Goal: Information Seeking & Learning: Learn about a topic

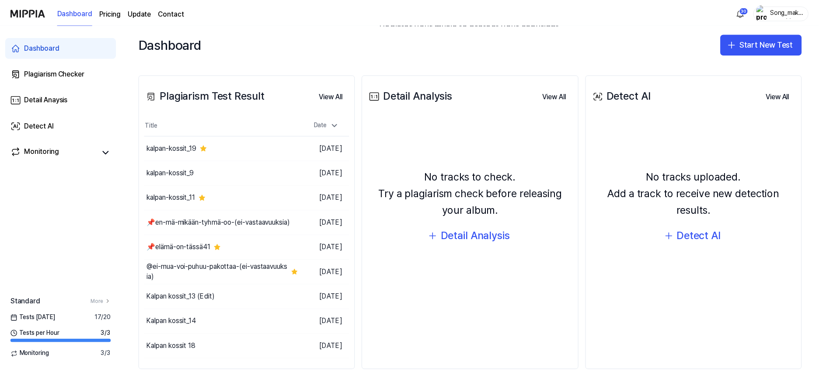
scroll to position [109, 0]
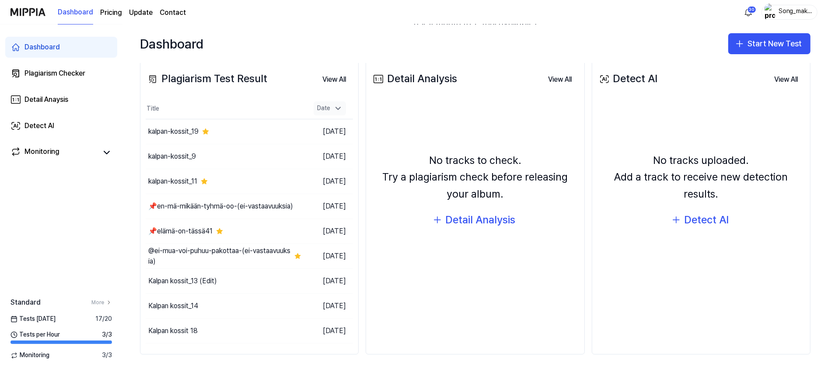
click at [335, 105] on icon at bounding box center [338, 108] width 9 height 9
click at [333, 71] on button "View All" at bounding box center [334, 80] width 38 height 18
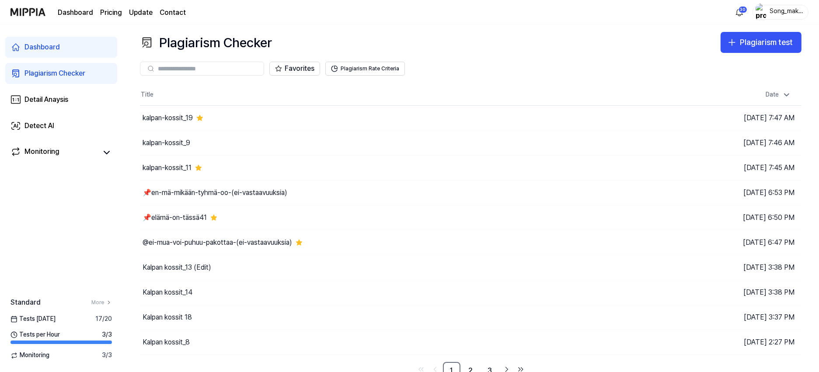
scroll to position [11, 0]
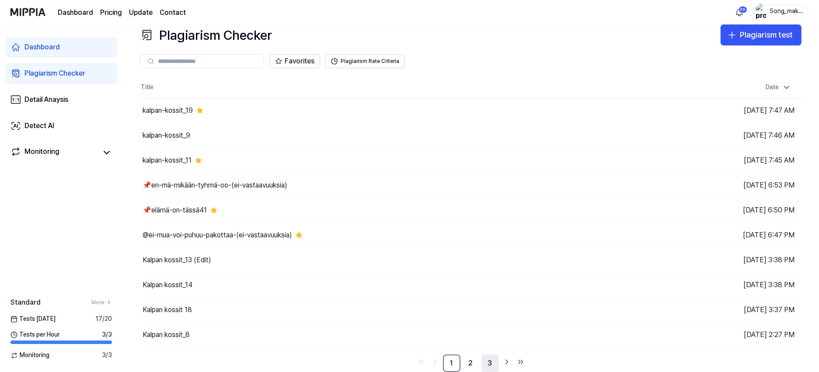
click at [494, 364] on link "3" at bounding box center [491, 364] width 18 height 18
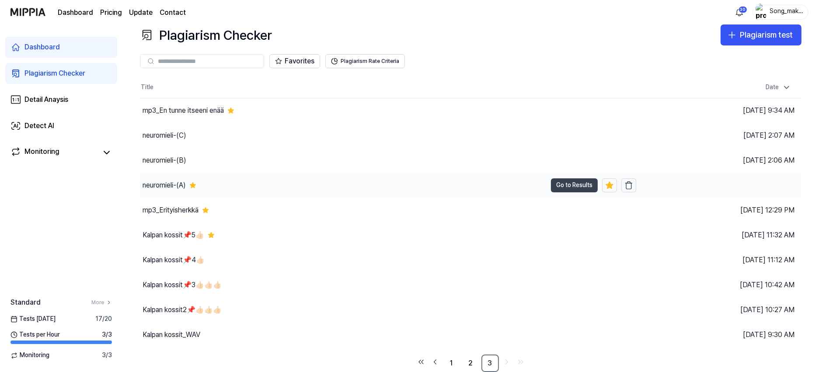
click at [562, 181] on button "Go to Results" at bounding box center [574, 186] width 47 height 14
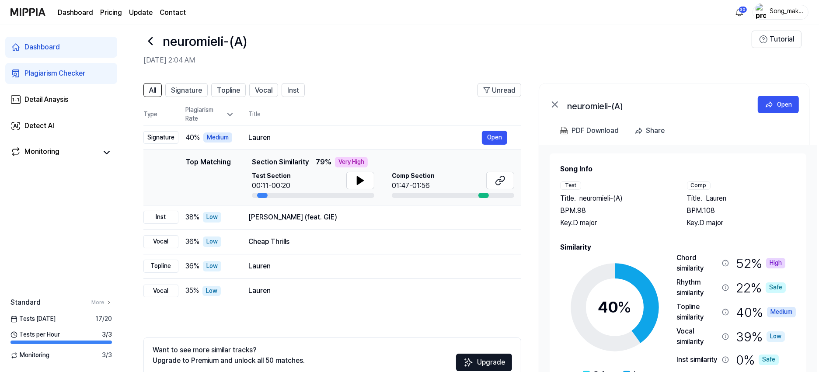
click at [152, 38] on icon at bounding box center [151, 41] width 4 height 7
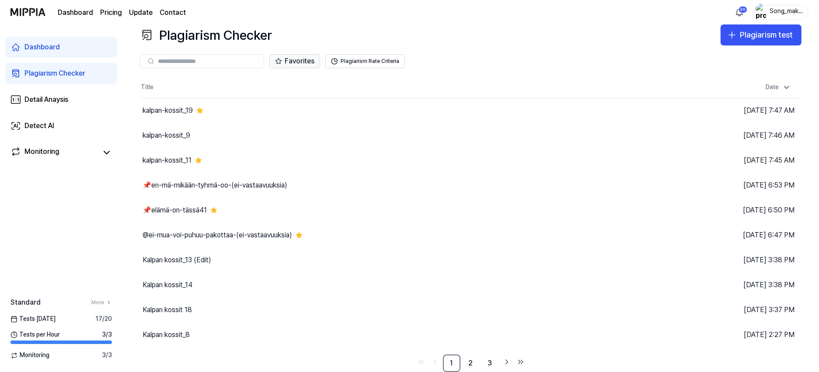
click at [308, 56] on button "Favorites" at bounding box center [295, 61] width 51 height 14
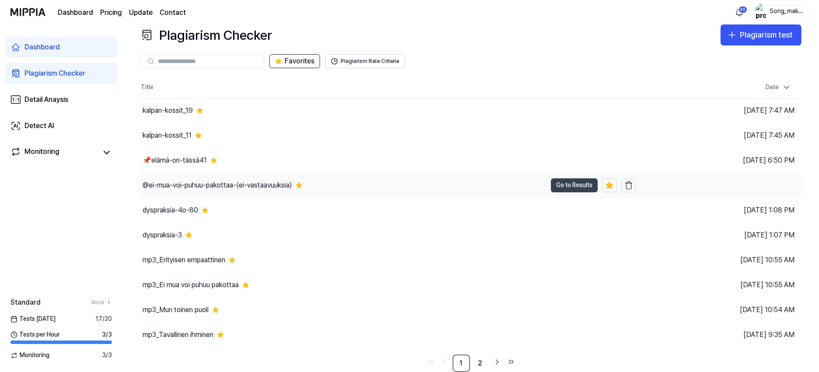
click at [560, 180] on button "Go to Results" at bounding box center [574, 186] width 47 height 14
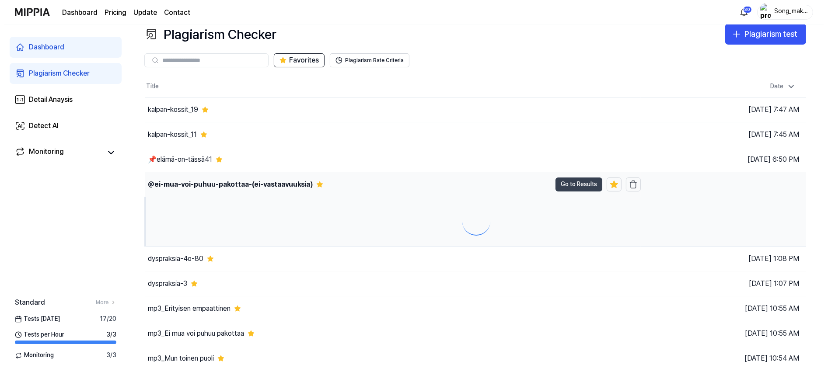
scroll to position [0, 0]
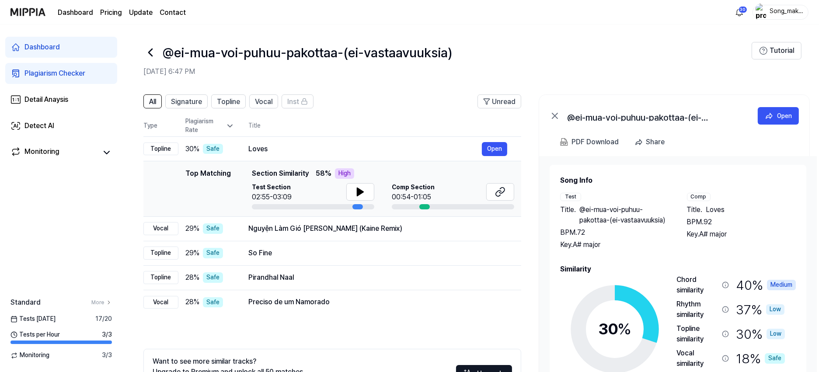
click at [148, 50] on icon at bounding box center [151, 53] width 14 height 14
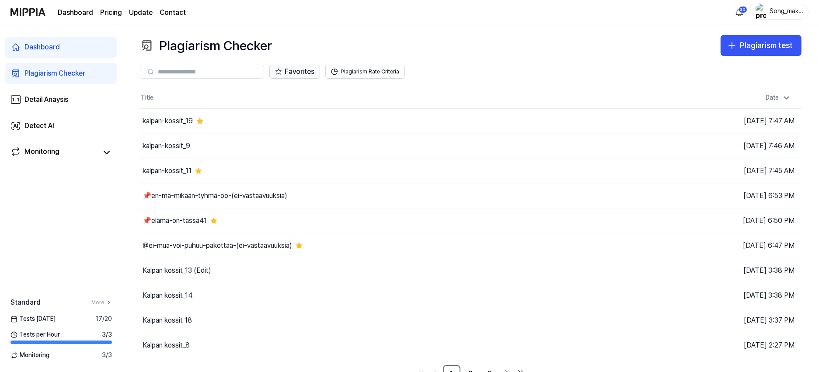
click at [299, 67] on button "Favorites" at bounding box center [295, 72] width 51 height 14
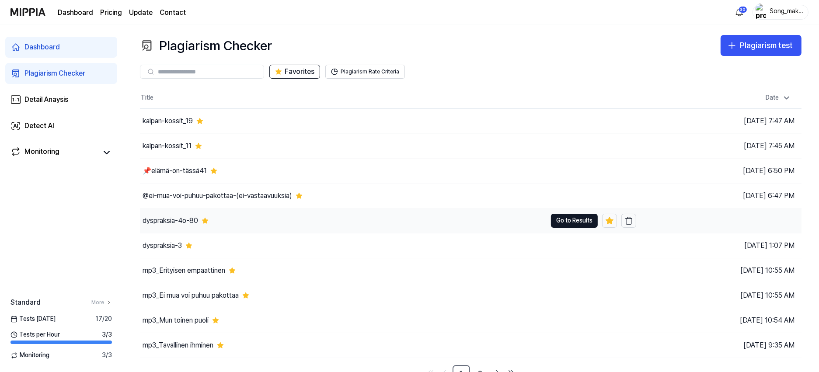
click at [177, 218] on div "dyspraksia-4o-80" at bounding box center [171, 221] width 56 height 11
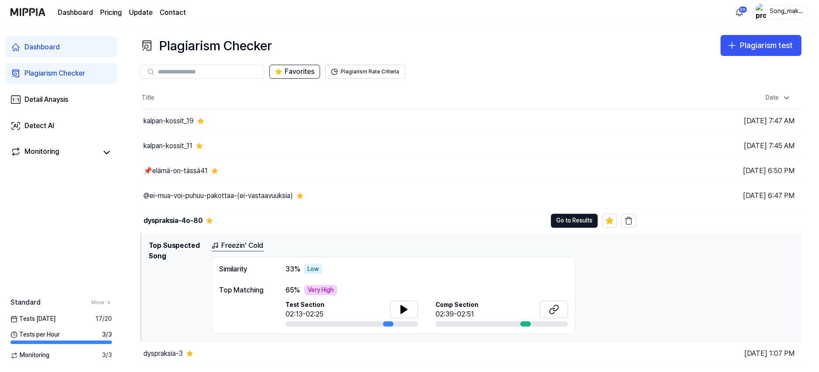
click at [88, 216] on div "Dashboard Plagiarism Checker Detail Anaysis Detect AI Monitoring Standard More …" at bounding box center [61, 199] width 123 height 348
click at [567, 218] on button "Go to Results" at bounding box center [574, 221] width 47 height 14
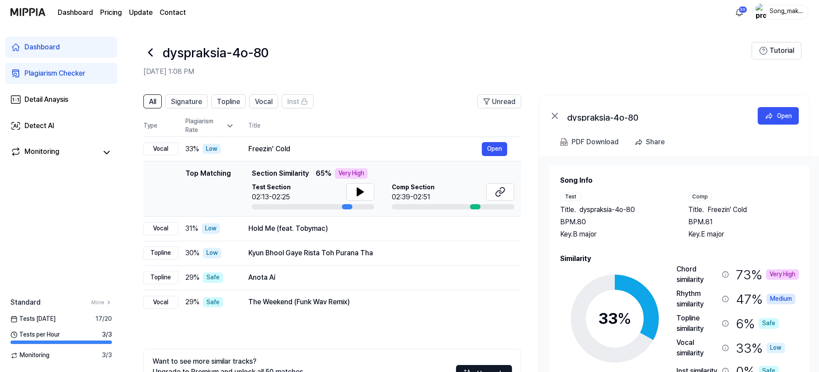
click at [152, 49] on icon at bounding box center [151, 53] width 14 height 14
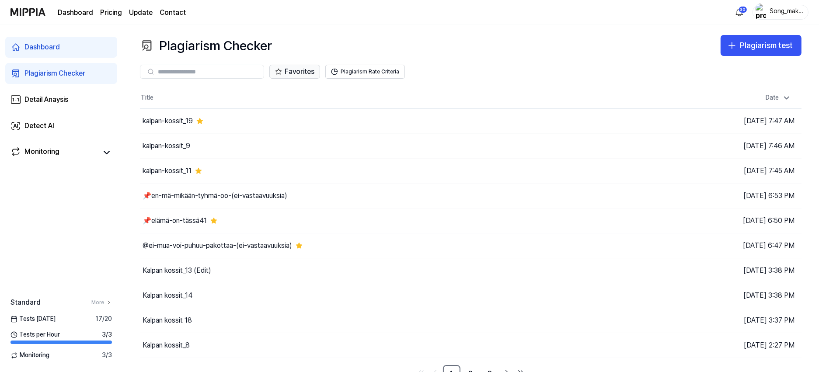
click at [305, 67] on button "Favorites" at bounding box center [295, 72] width 51 height 14
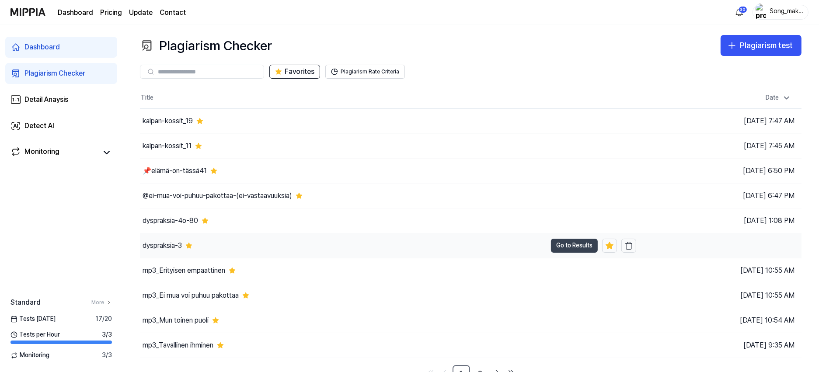
click at [570, 241] on button "Go to Results" at bounding box center [574, 246] width 47 height 14
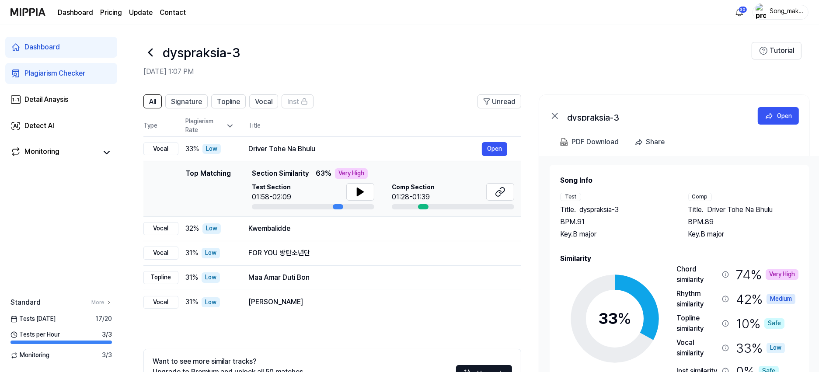
click at [150, 53] on icon at bounding box center [151, 53] width 14 height 14
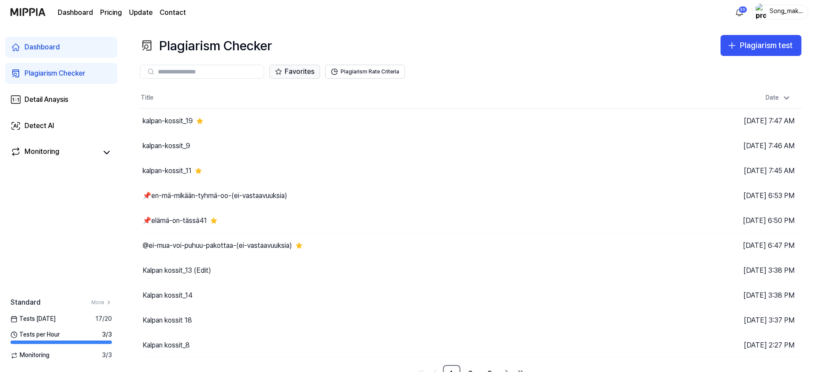
click at [303, 67] on button "Favorites" at bounding box center [295, 72] width 51 height 14
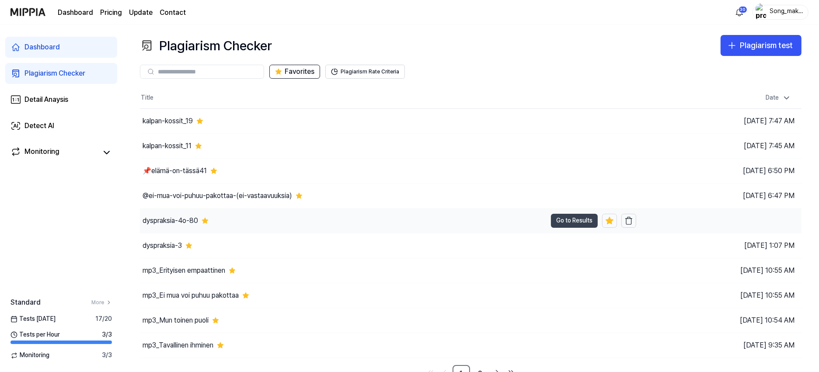
click at [574, 223] on button "Go to Results" at bounding box center [574, 221] width 47 height 14
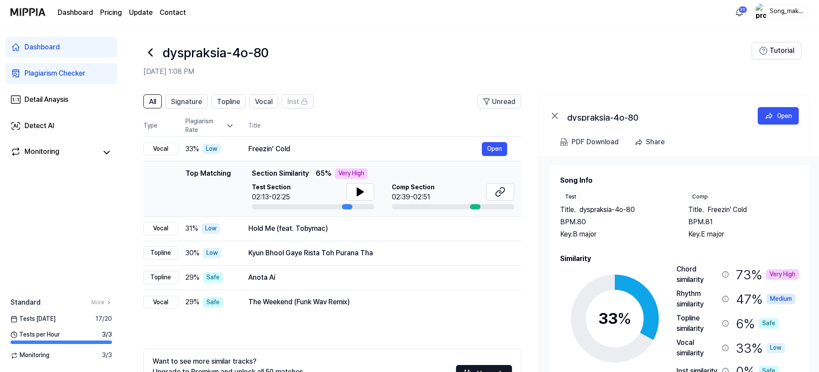
click at [150, 49] on icon at bounding box center [151, 53] width 14 height 14
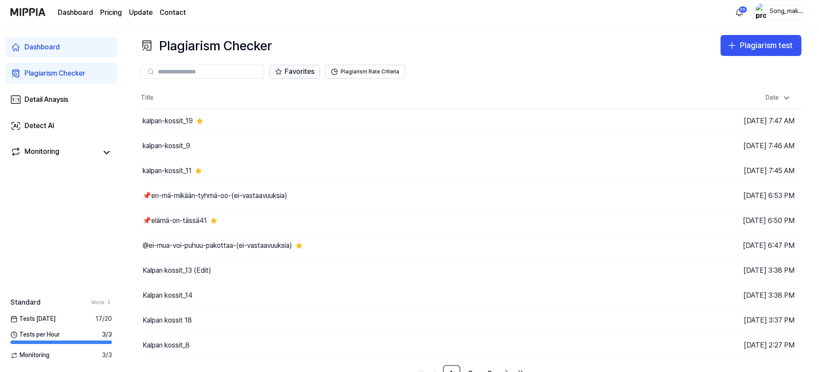
click at [300, 68] on button "Favorites" at bounding box center [295, 72] width 51 height 14
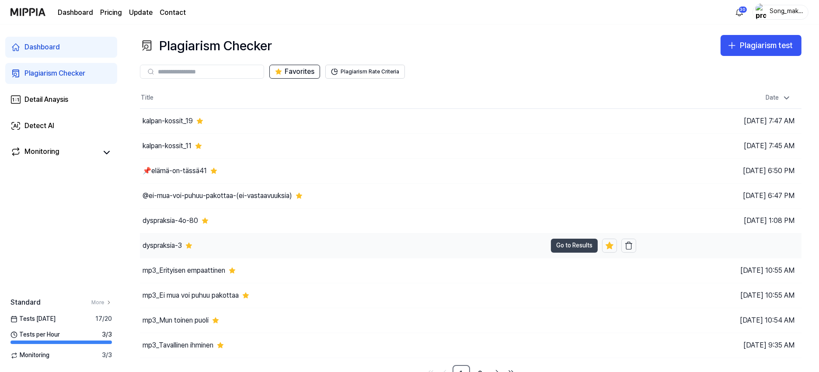
click at [566, 245] on button "Go to Results" at bounding box center [574, 246] width 47 height 14
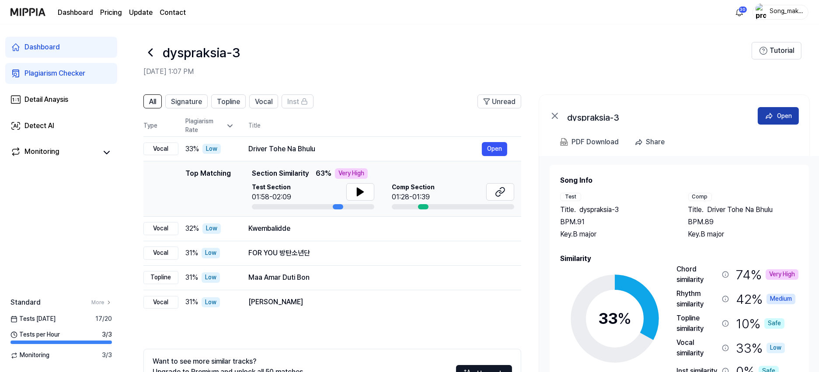
click at [793, 111] on button "Open" at bounding box center [778, 116] width 41 height 18
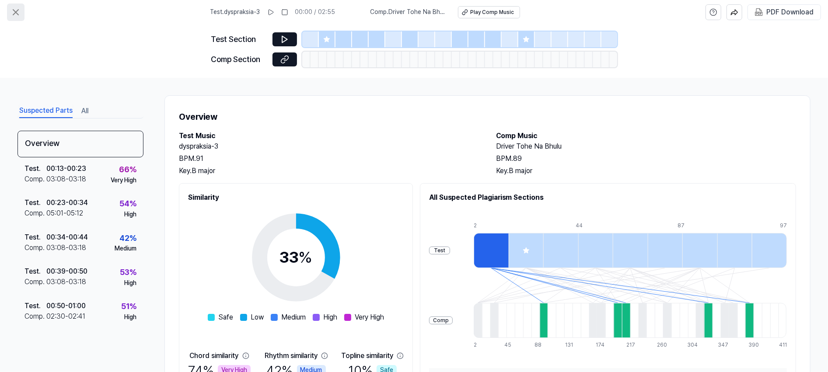
click at [16, 11] on icon at bounding box center [16, 12] width 11 height 11
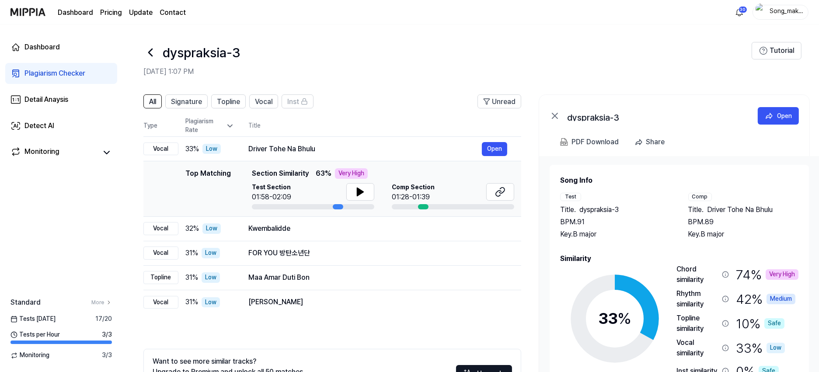
click at [150, 51] on icon at bounding box center [151, 52] width 4 height 7
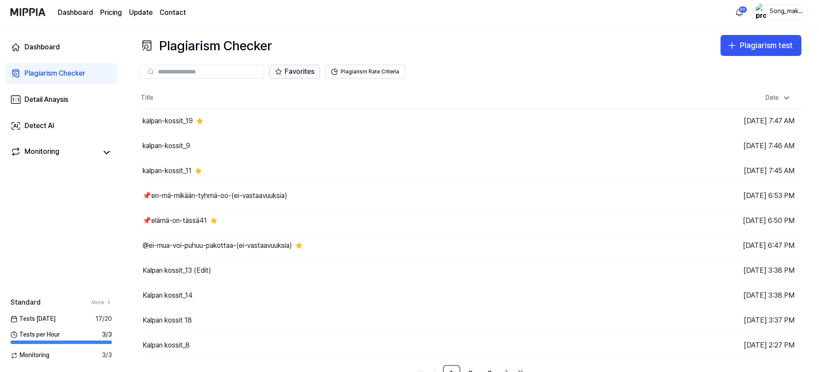
click at [313, 71] on button "Favorites" at bounding box center [295, 72] width 51 height 14
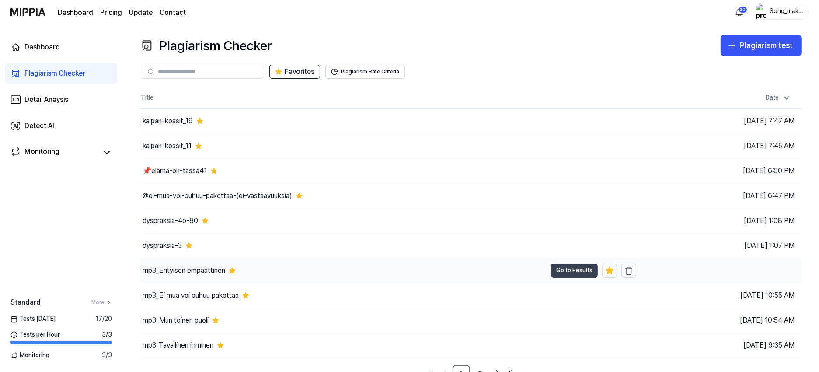
click at [571, 268] on button "Go to Results" at bounding box center [574, 271] width 47 height 14
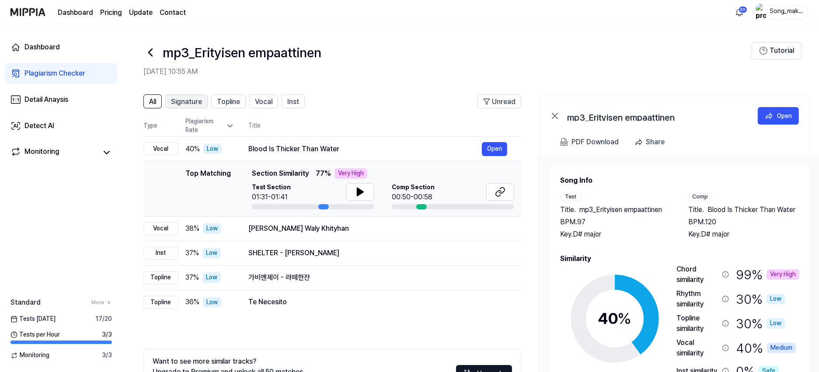
click at [193, 96] on div "Signature" at bounding box center [186, 101] width 31 height 11
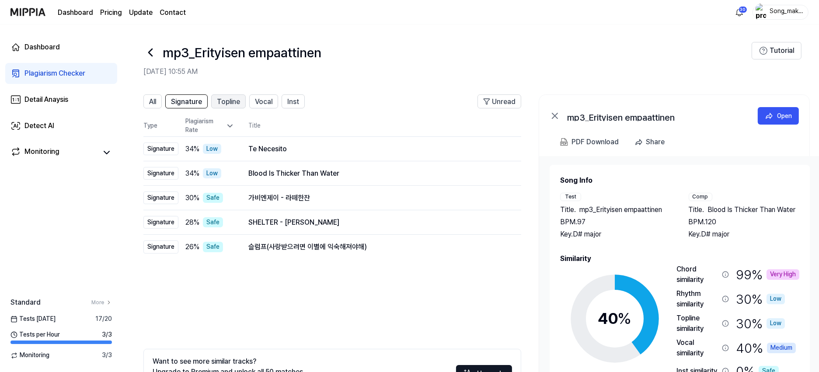
click at [234, 99] on span "Topline" at bounding box center [228, 102] width 23 height 11
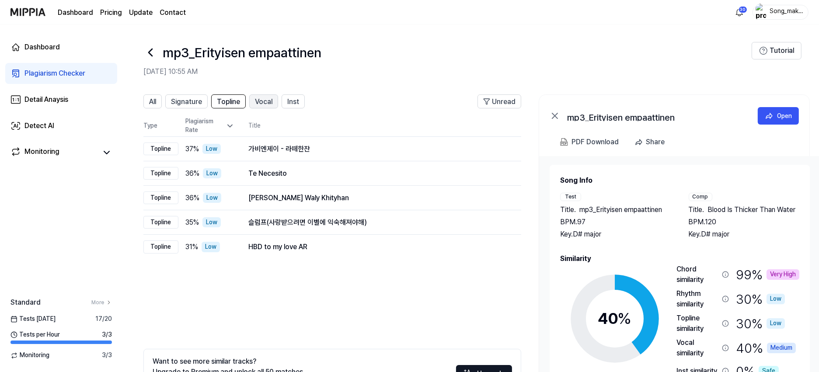
click at [259, 96] on div "Vocal" at bounding box center [264, 101] width 18 height 11
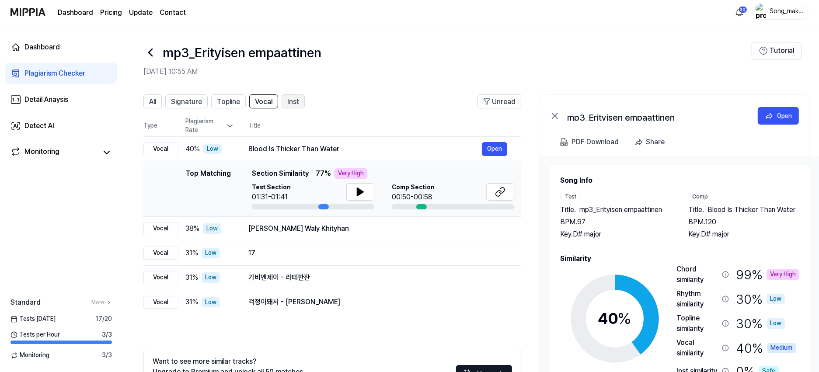
click at [292, 100] on span "Inst" at bounding box center [293, 102] width 12 height 11
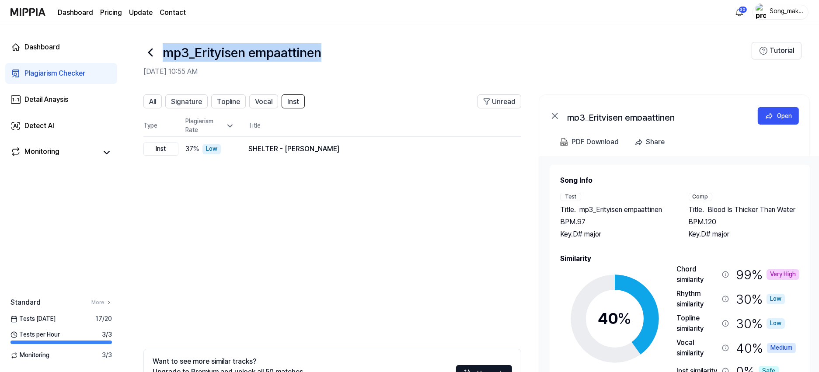
drag, startPoint x: 164, startPoint y: 51, endPoint x: 328, endPoint y: 37, distance: 164.6
click at [322, 43] on h1 "mp3_Erityisen empaattinen" at bounding box center [242, 52] width 159 height 18
copy h1 "mp3_Erityisen empaattinen"
click at [153, 54] on icon at bounding box center [151, 53] width 14 height 14
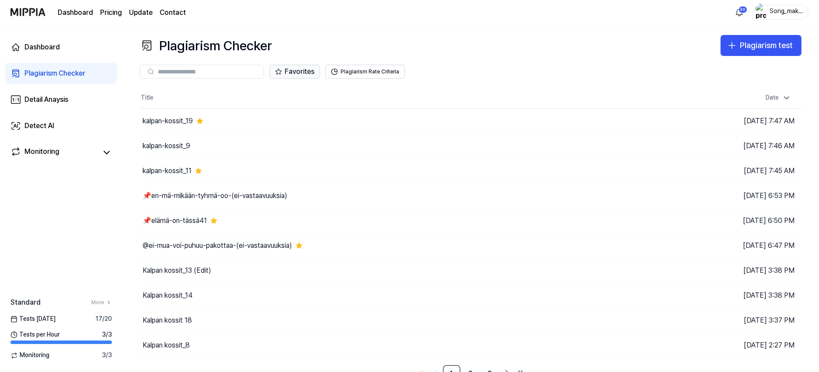
click at [294, 67] on button "Favorites" at bounding box center [295, 72] width 51 height 14
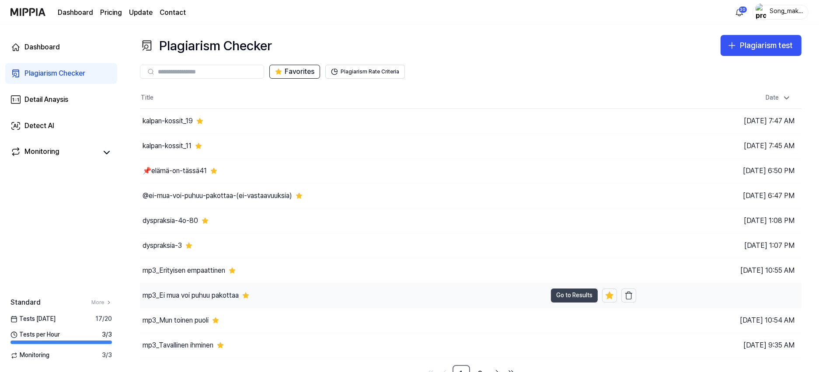
click at [565, 289] on button "Go to Results" at bounding box center [574, 296] width 47 height 14
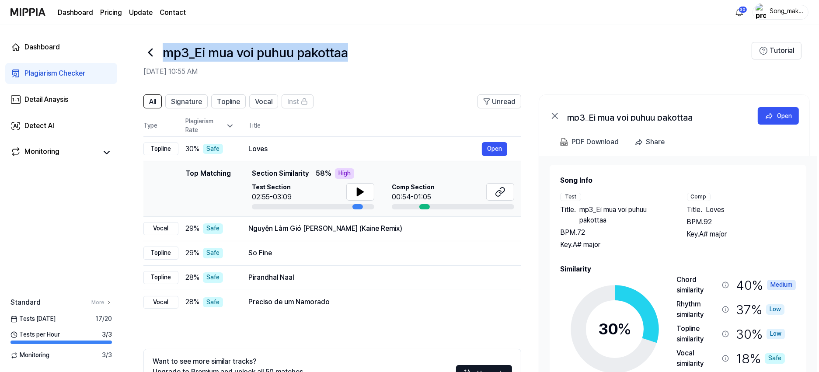
drag, startPoint x: 351, startPoint y: 51, endPoint x: 165, endPoint y: 54, distance: 186.4
click at [165, 54] on h1 "mp3_Ei mua voi puhuu pakottaa" at bounding box center [256, 52] width 186 height 18
copy h1 "mp3_Ei mua voi puhuu pakottaa"
click at [149, 53] on icon at bounding box center [151, 52] width 4 height 7
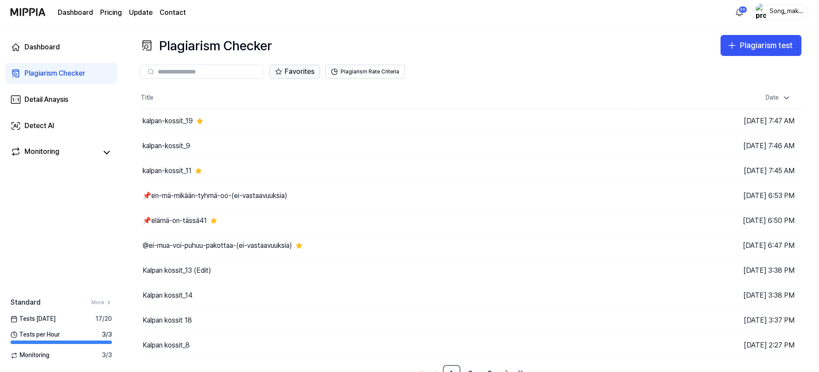
click at [296, 70] on button "Favorites" at bounding box center [295, 72] width 51 height 14
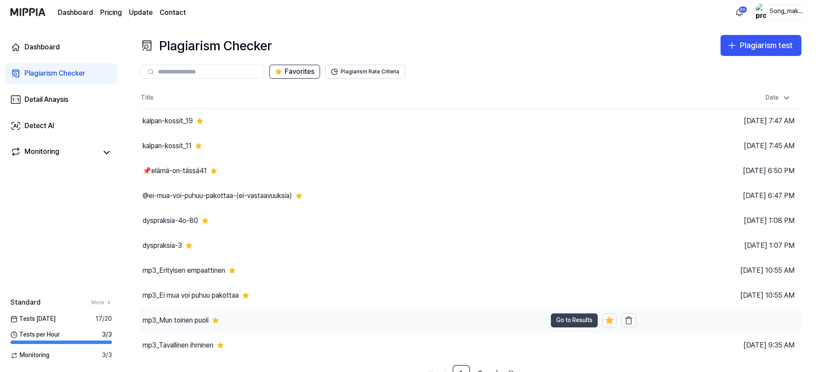
click at [570, 319] on button "Go to Results" at bounding box center [574, 321] width 47 height 14
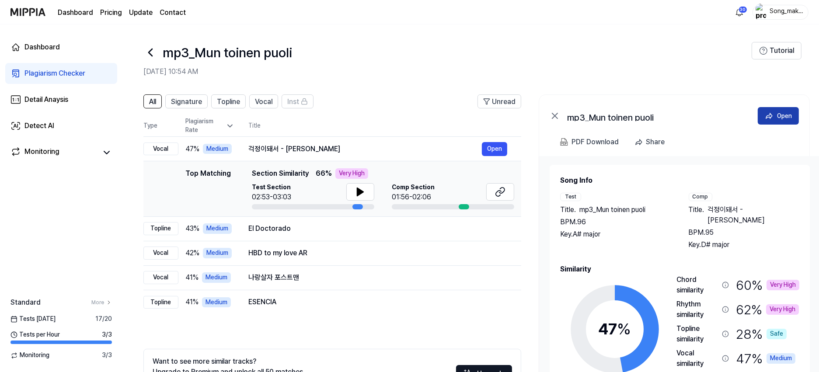
click at [785, 111] on button "Open" at bounding box center [778, 116] width 41 height 18
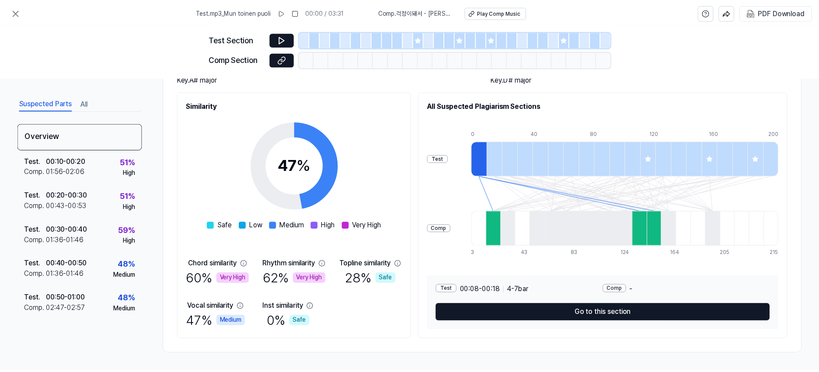
scroll to position [74, 0]
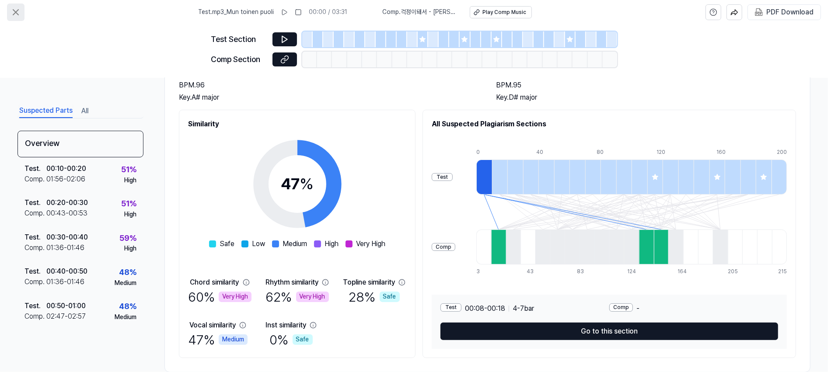
click at [19, 8] on icon at bounding box center [16, 12] width 11 height 11
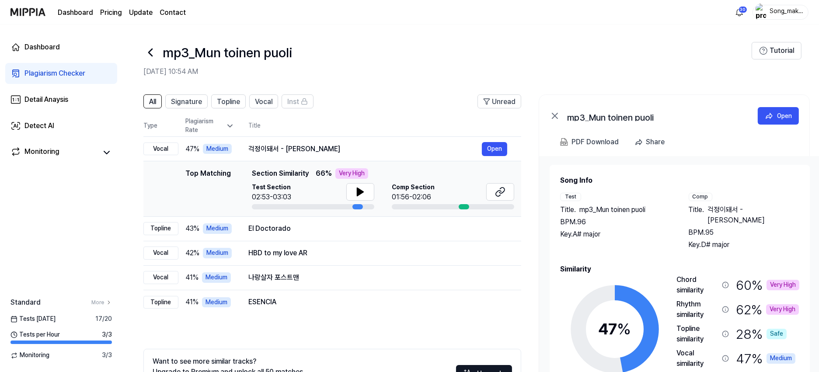
click at [152, 49] on icon at bounding box center [151, 52] width 4 height 7
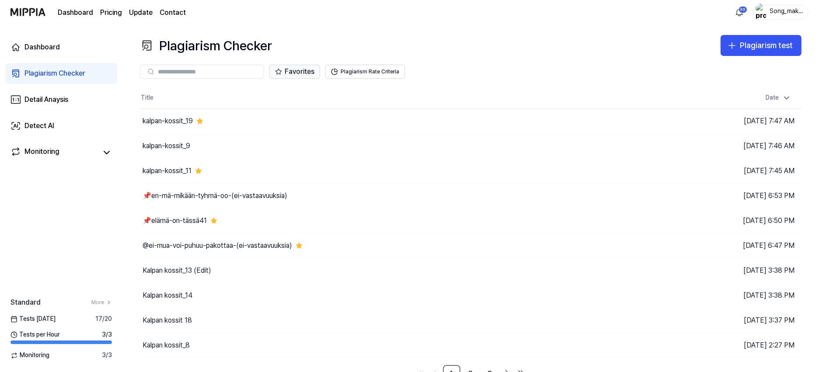
click at [293, 69] on button "Favorites" at bounding box center [295, 72] width 51 height 14
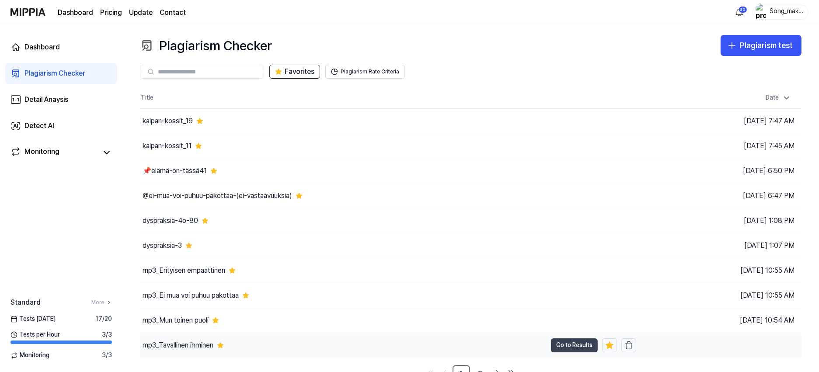
click at [569, 343] on button "Go to Results" at bounding box center [574, 346] width 47 height 14
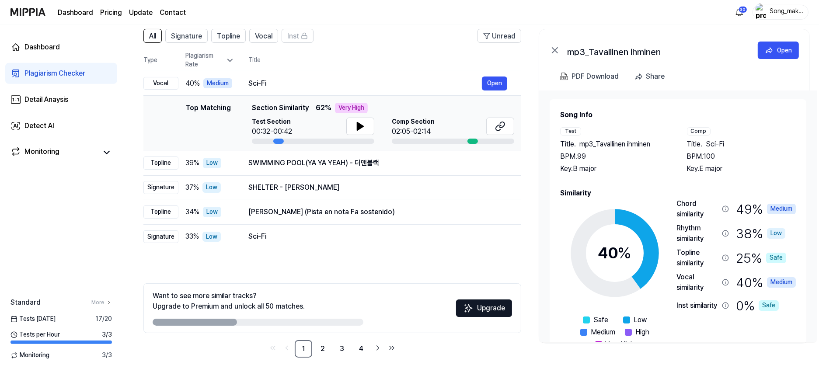
scroll to position [69, 0]
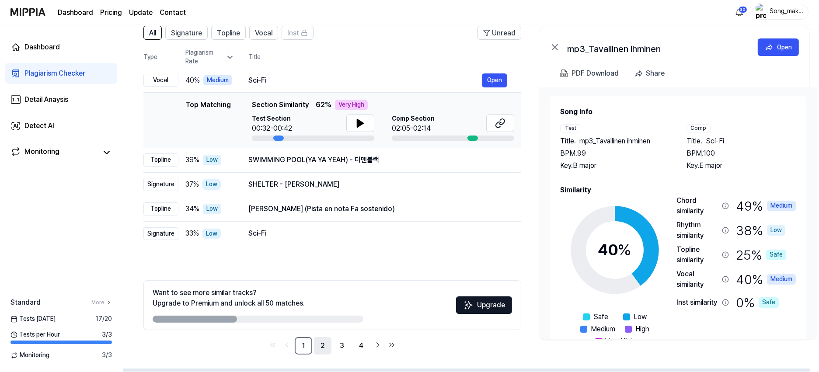
click at [323, 344] on link "2" at bounding box center [323, 346] width 18 height 18
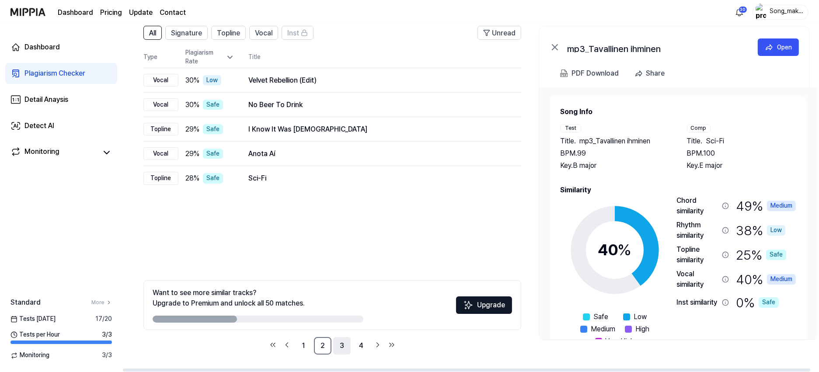
click at [341, 344] on link "3" at bounding box center [342, 346] width 18 height 18
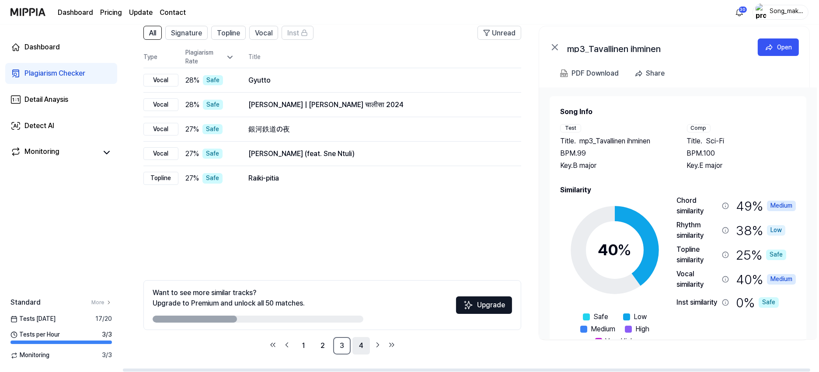
click at [359, 345] on link "4" at bounding box center [362, 346] width 18 height 18
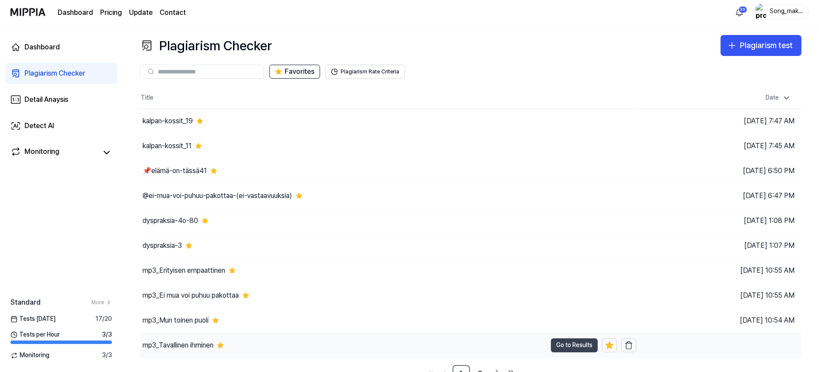
click at [567, 342] on button "Go to Results" at bounding box center [574, 346] width 47 height 14
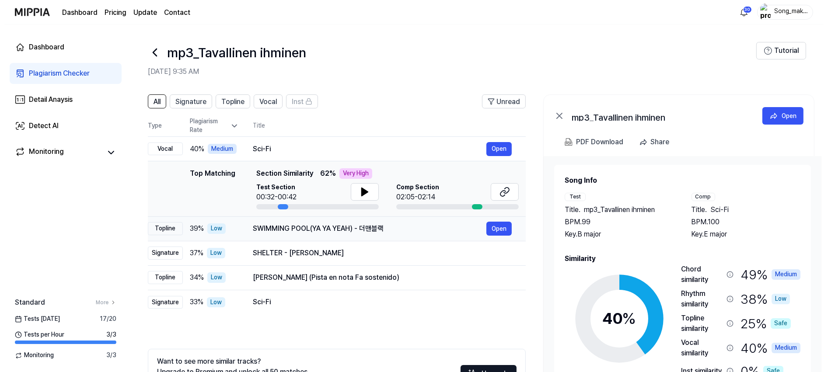
scroll to position [0, 8]
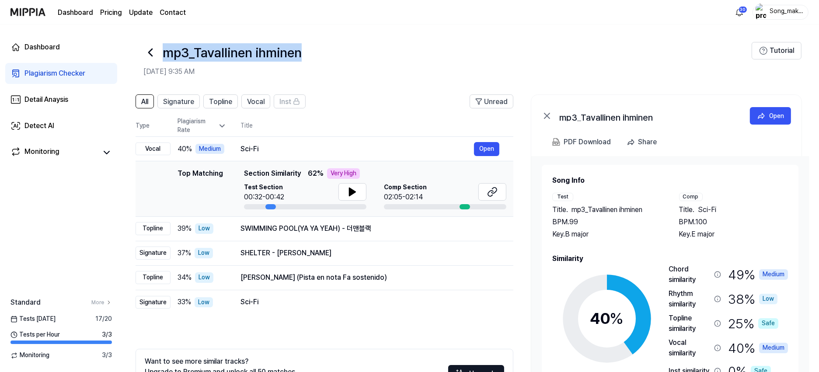
drag, startPoint x: 304, startPoint y: 56, endPoint x: 168, endPoint y: 59, distance: 135.7
click at [168, 59] on h1 "mp3_Tavallinen ihminen" at bounding box center [232, 52] width 139 height 18
copy h1 "mp3_Tavallinen ihminen"
click at [151, 51] on icon at bounding box center [151, 52] width 4 height 7
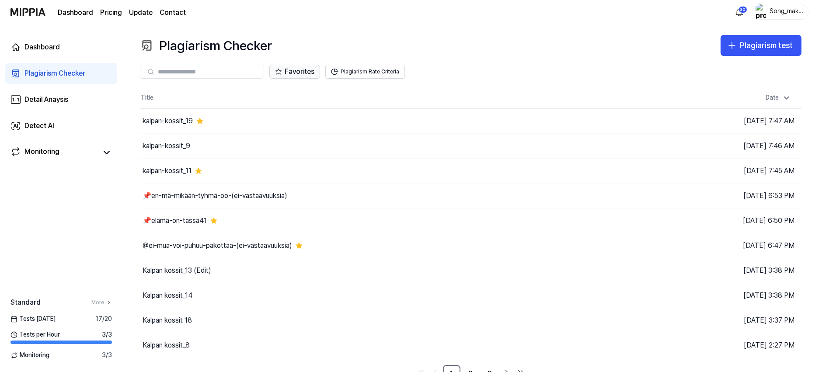
click at [307, 71] on button "Favorites" at bounding box center [295, 72] width 51 height 14
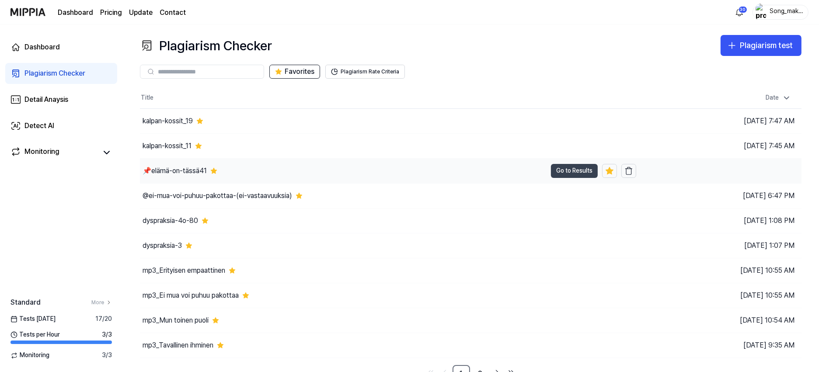
click at [565, 165] on button "Go to Results" at bounding box center [574, 171] width 47 height 14
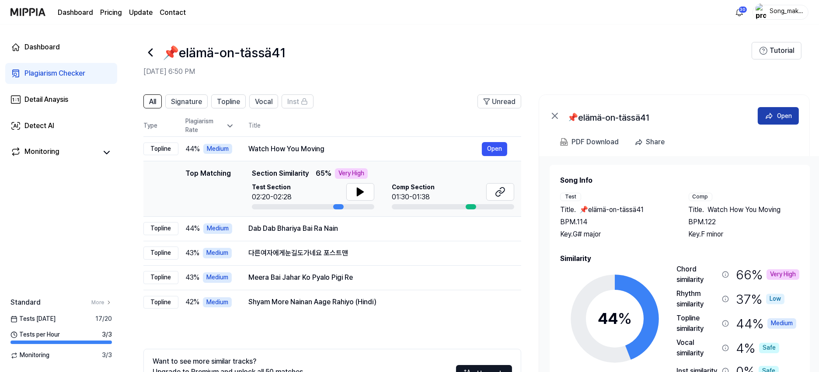
click at [778, 113] on div "Open" at bounding box center [784, 116] width 15 height 10
